Goal: Information Seeking & Learning: Learn about a topic

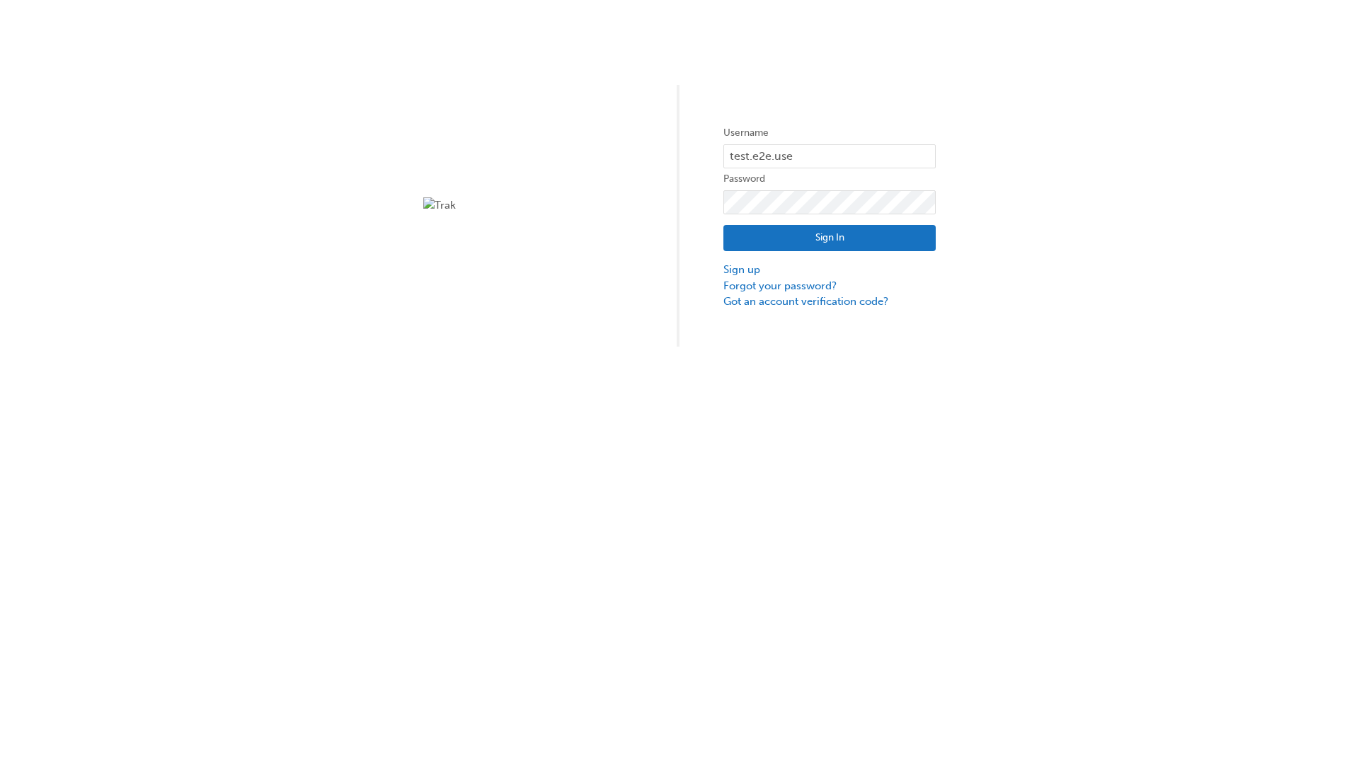
type input "test.e2e.user14"
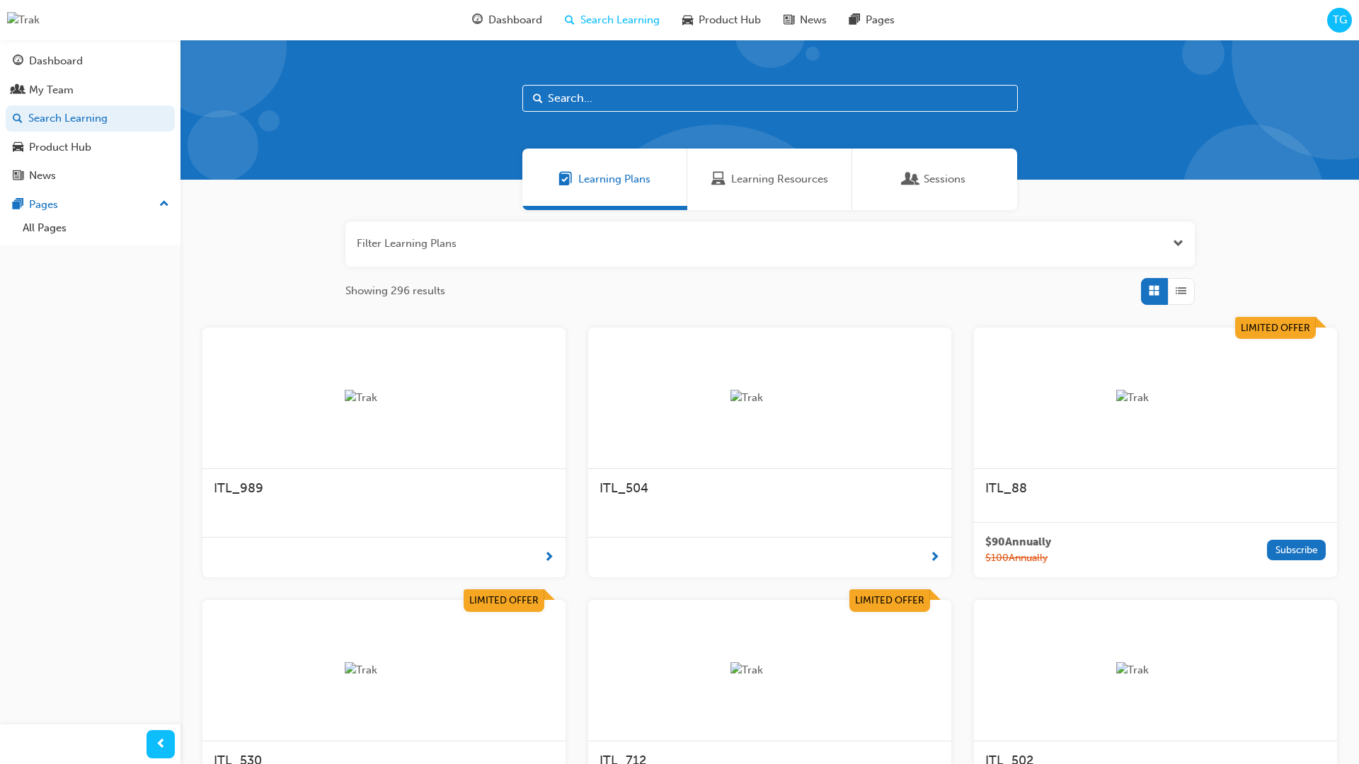
scroll to position [195, 0]
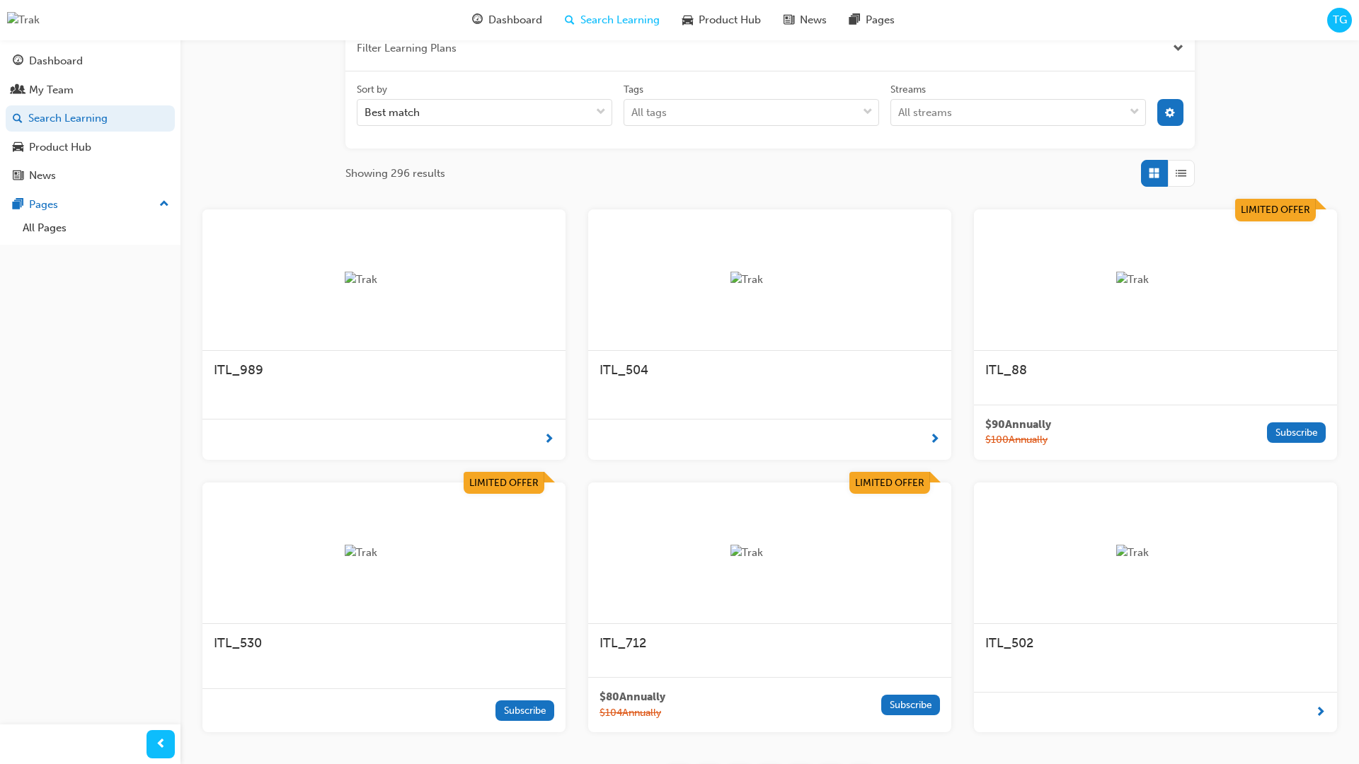
scroll to position [254, 0]
